Goal: Task Accomplishment & Management: Complete application form

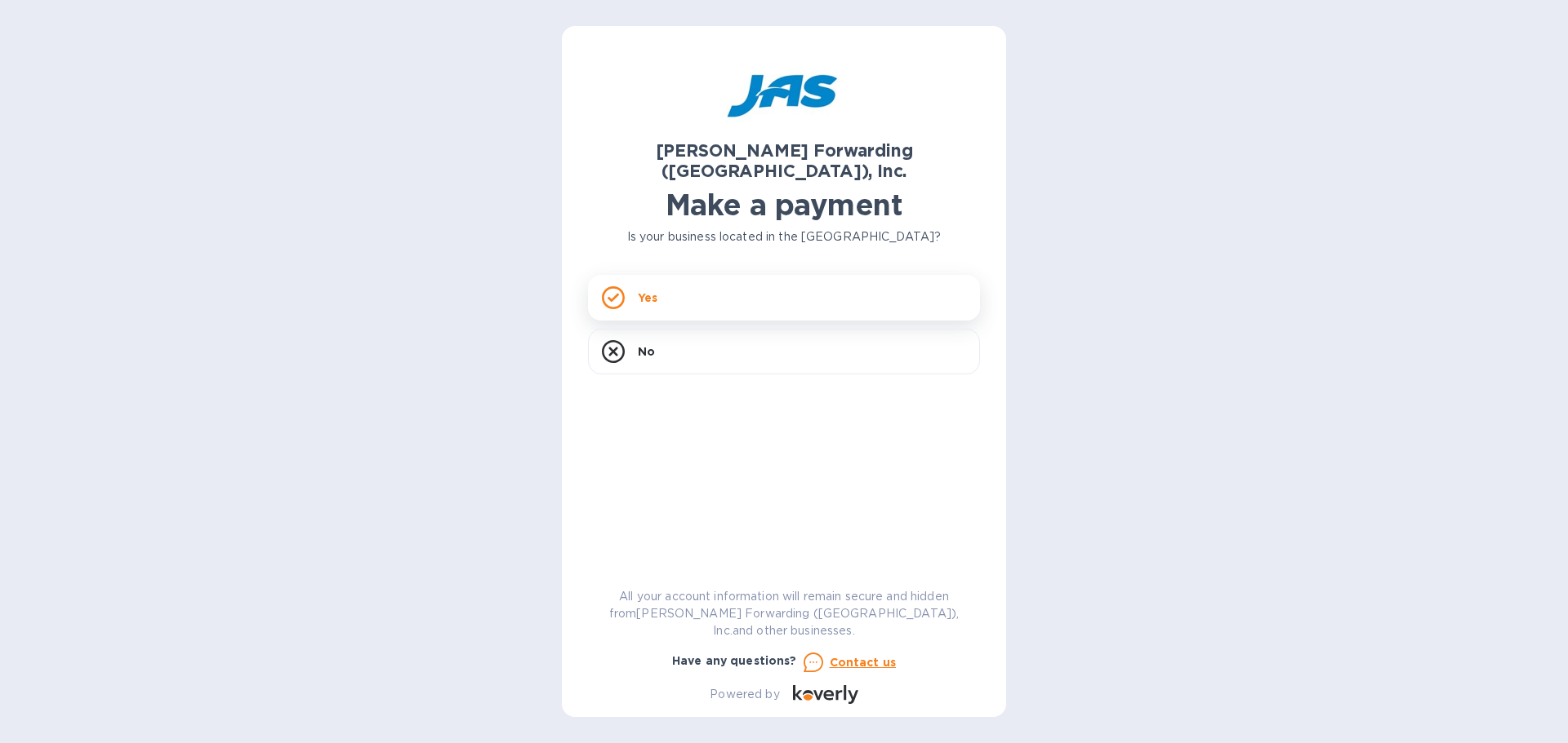
click at [681, 276] on div "Yes" at bounding box center [784, 297] width 392 height 45
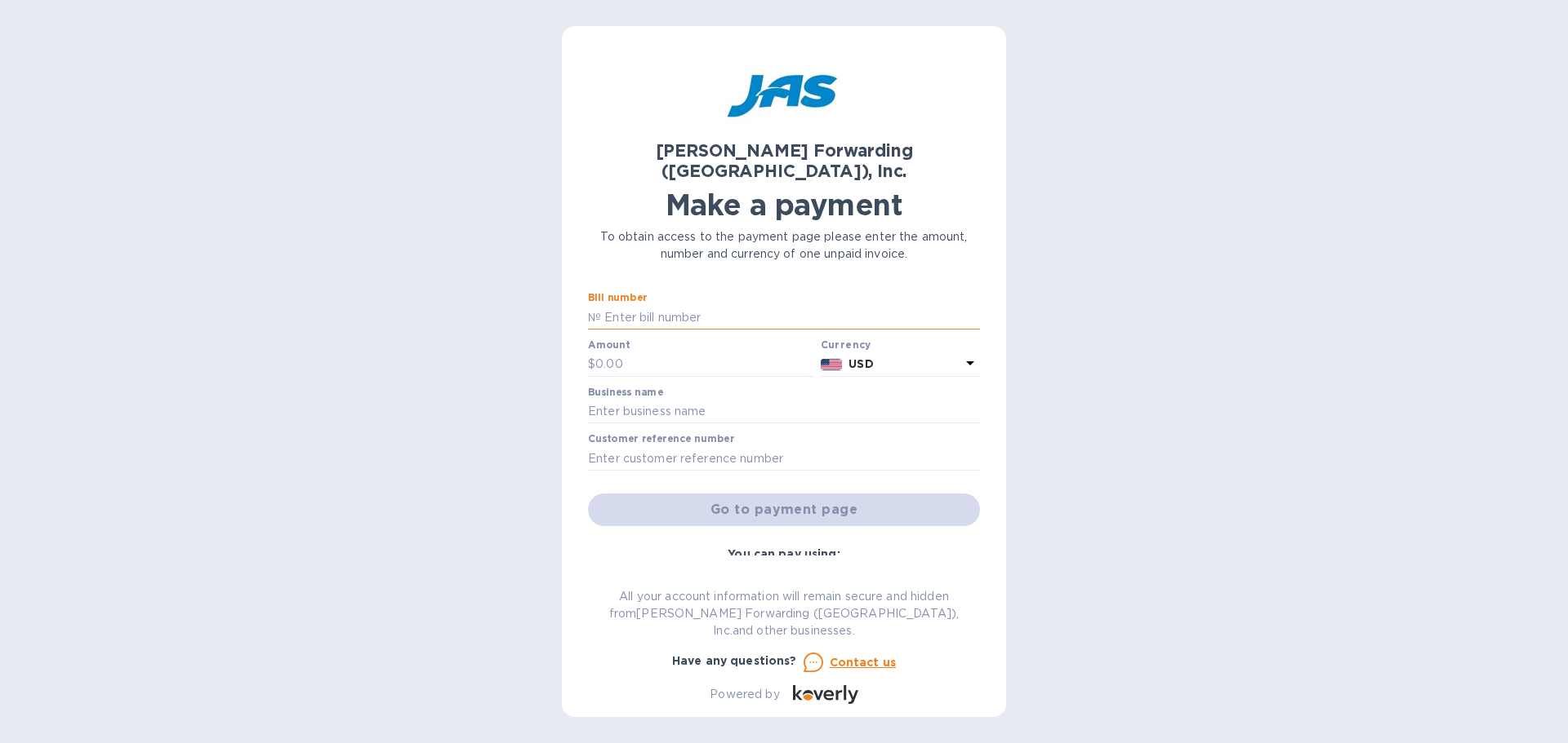
click at [670, 305] on input "text" at bounding box center [790, 317] width 379 height 25
type input "CLT503345010"
click at [662, 353] on input "text" at bounding box center [704, 365] width 218 height 25
type input "2,645.96"
click at [666, 400] on input "text" at bounding box center [784, 412] width 392 height 25
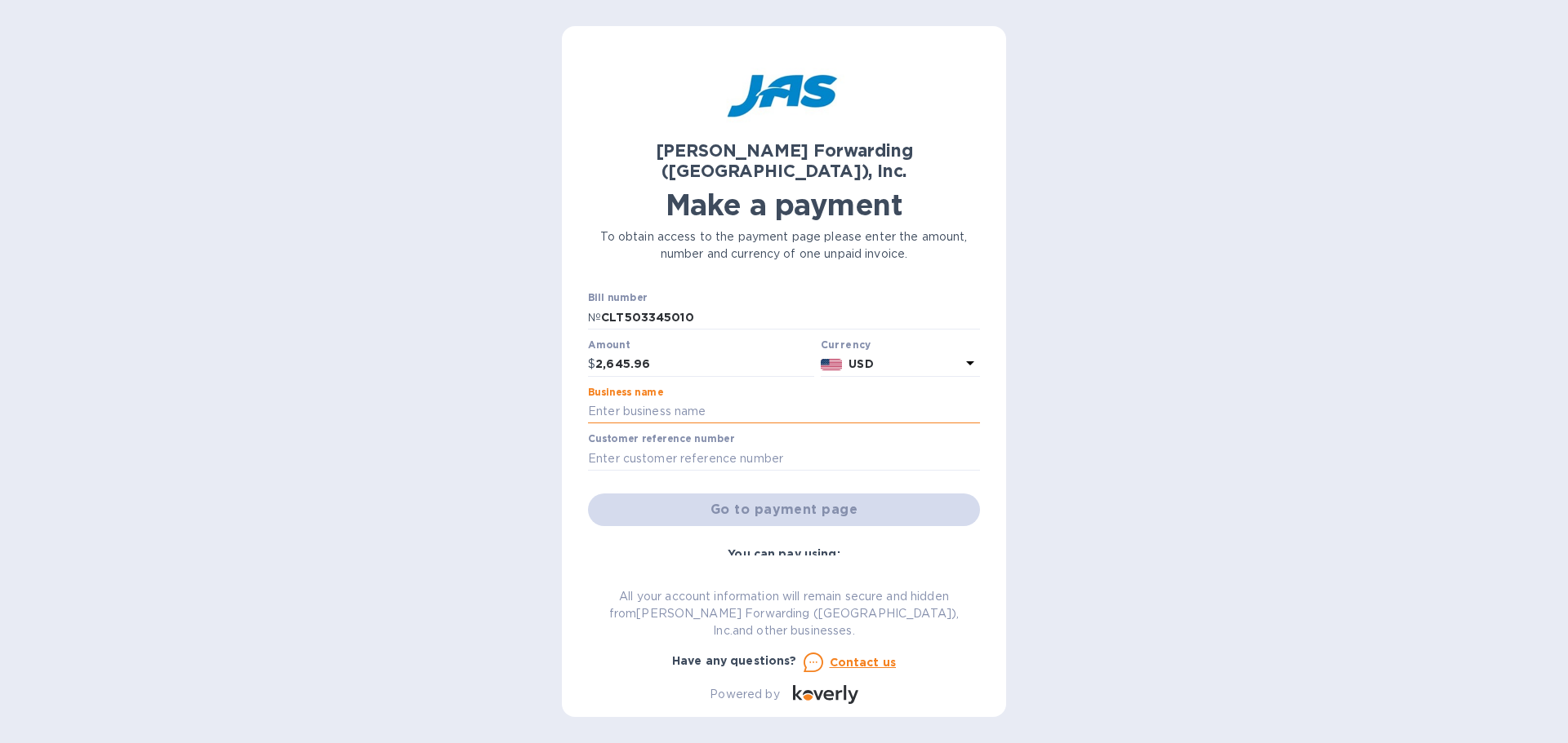
type input "KEY GAS COMPONENTS"
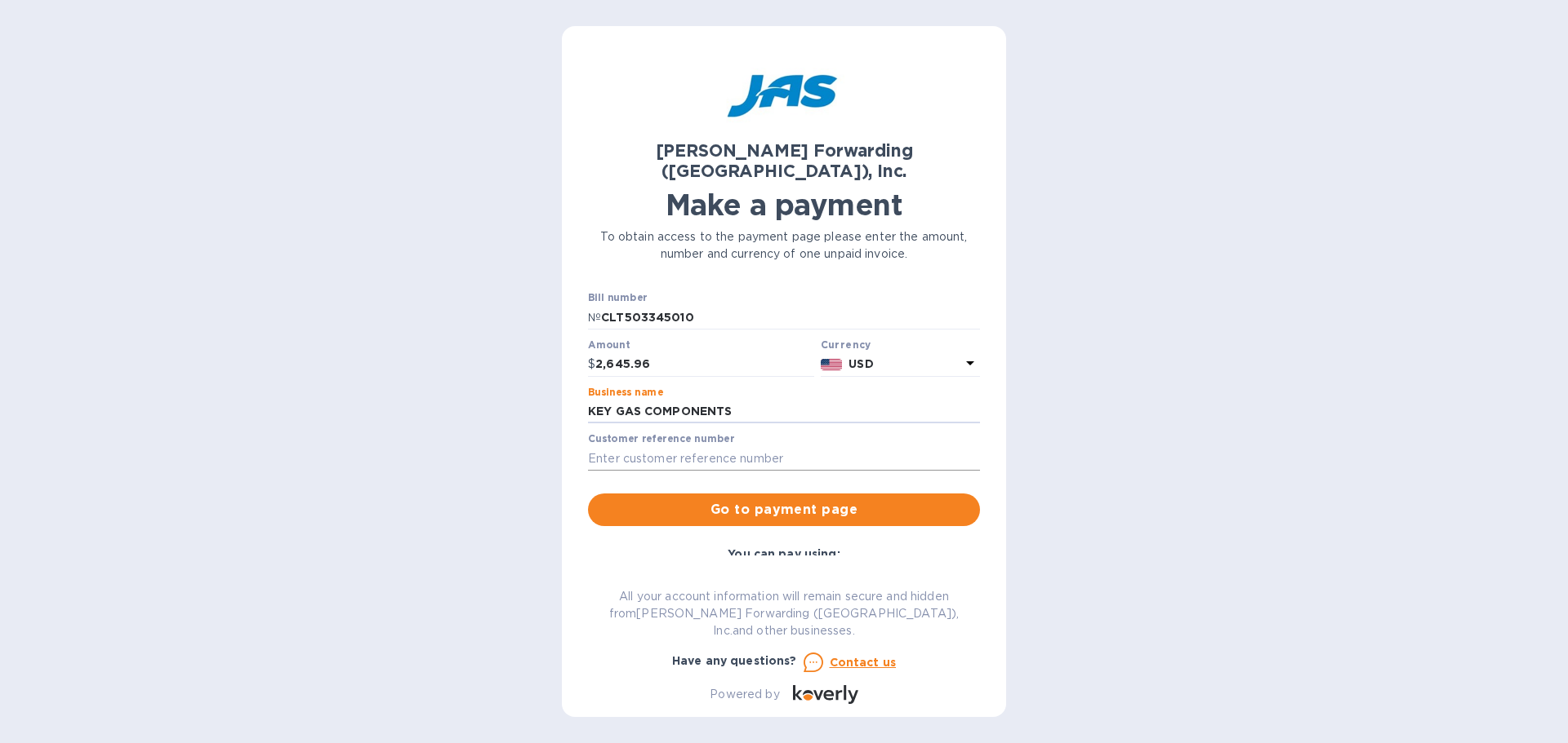
click at [701, 447] on input "text" at bounding box center [784, 458] width 392 height 25
type input "KEYGASMIN"
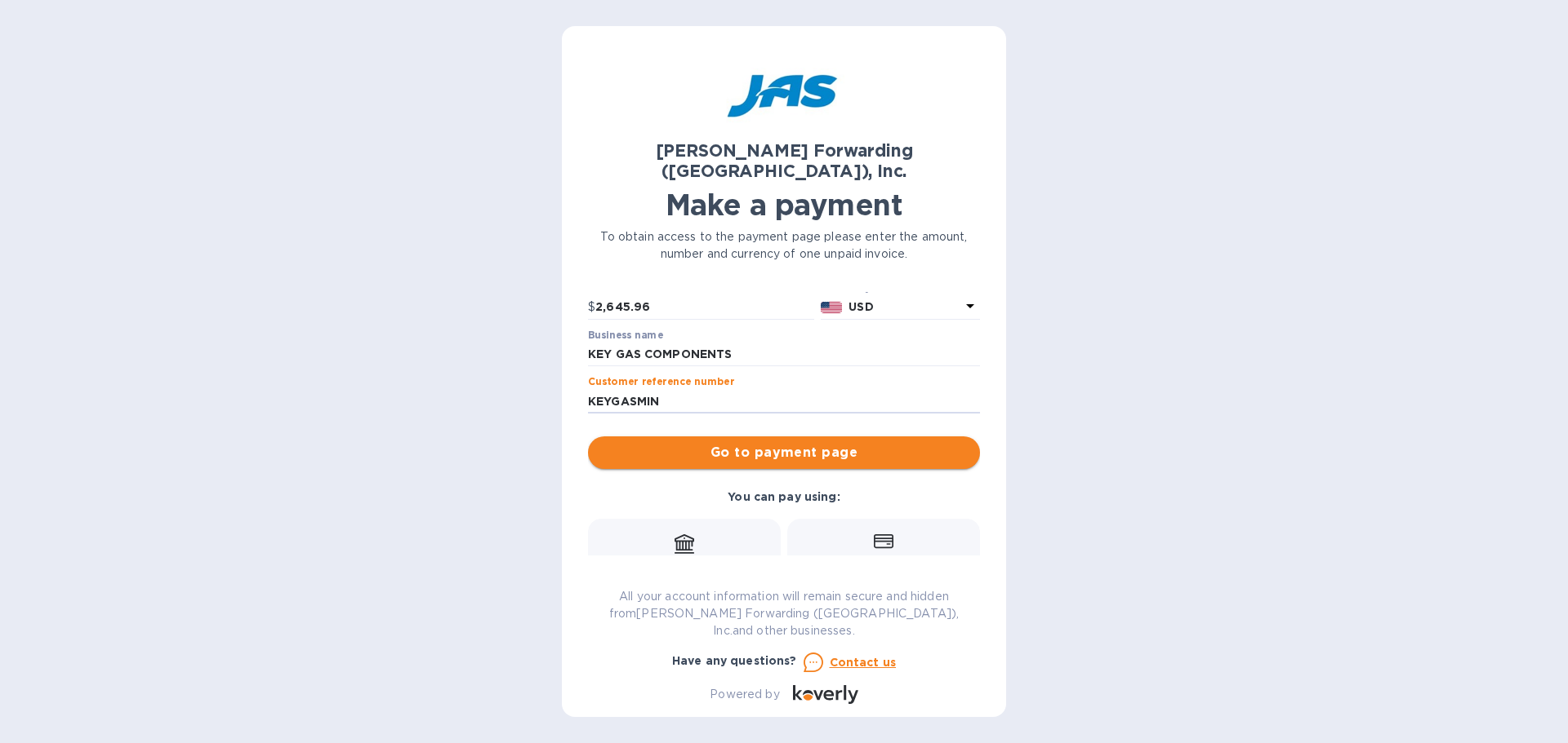
scroll to position [163, 0]
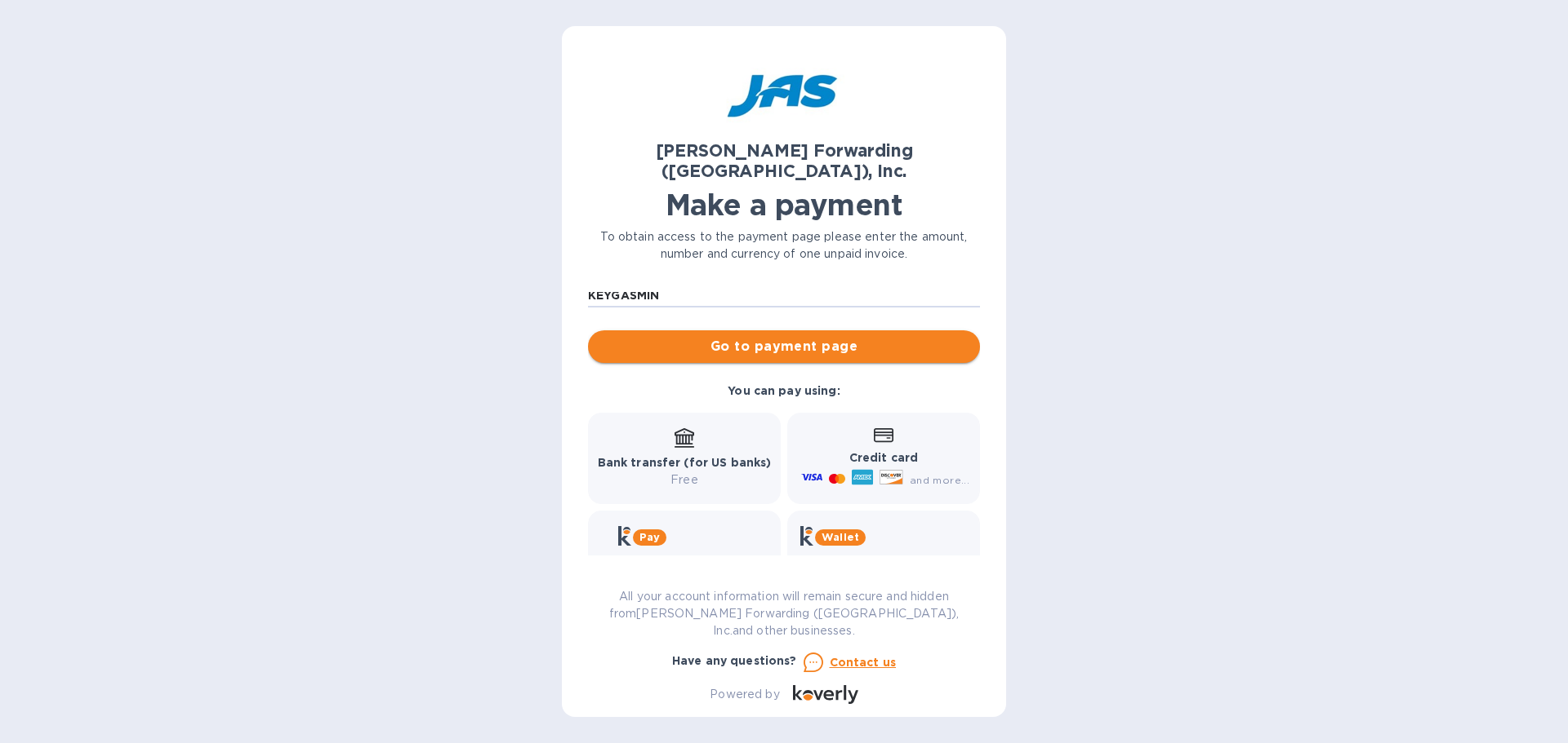
click at [741, 337] on span "Go to payment page" at bounding box center [784, 347] width 366 height 20
